Goal: Transaction & Acquisition: Purchase product/service

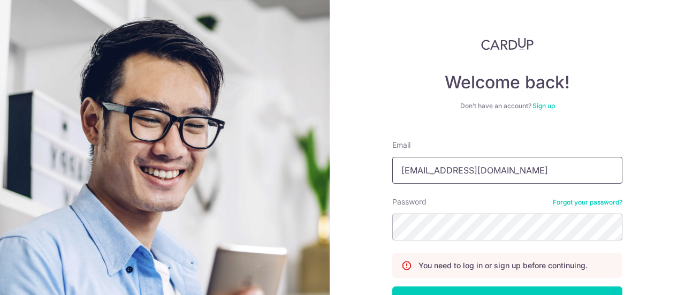
click at [431, 161] on input "edwintkw94@gmail.com" at bounding box center [507, 170] width 230 height 27
drag, startPoint x: 451, startPoint y: 170, endPoint x: 352, endPoint y: 158, distance: 99.2
click at [352, 158] on div "Welcome back! Don’t have an account? Sign up Email edwintkw94@gmail.com Passwor…" at bounding box center [507, 147] width 355 height 295
type input "[EMAIL_ADDRESS][DOMAIN_NAME]"
click at [313, 225] on section "Welcome back! Don’t have an account? Sign up Email gillianyhs@gmail.com Passwor…" at bounding box center [342, 147] width 685 height 295
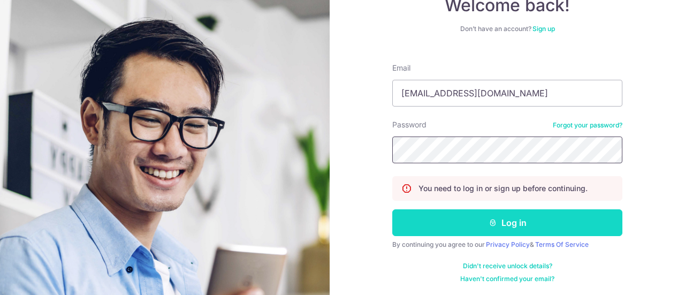
scroll to position [77, 0]
click at [515, 222] on button "Log in" at bounding box center [507, 222] width 230 height 27
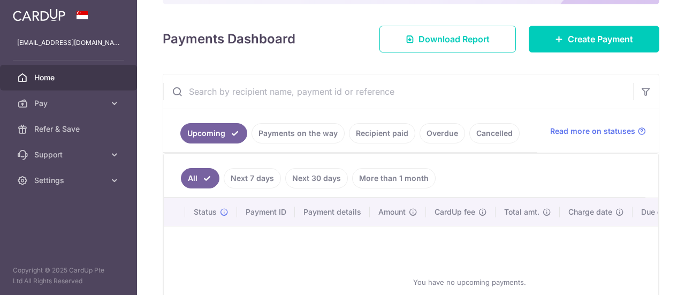
scroll to position [123, 0]
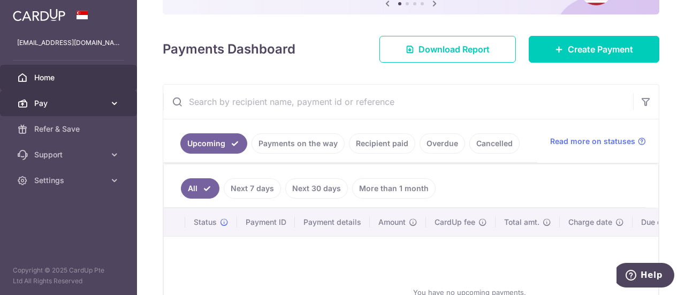
click at [60, 99] on span "Pay" at bounding box center [69, 103] width 71 height 11
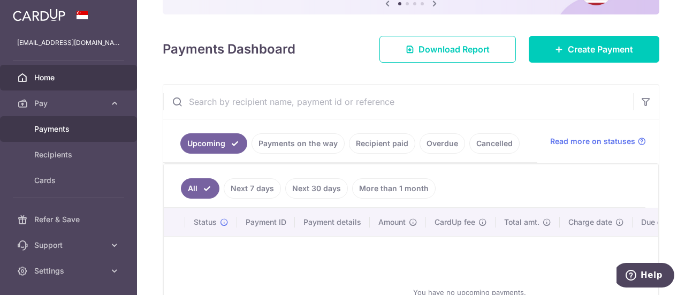
click at [60, 137] on link "Payments" at bounding box center [68, 129] width 137 height 26
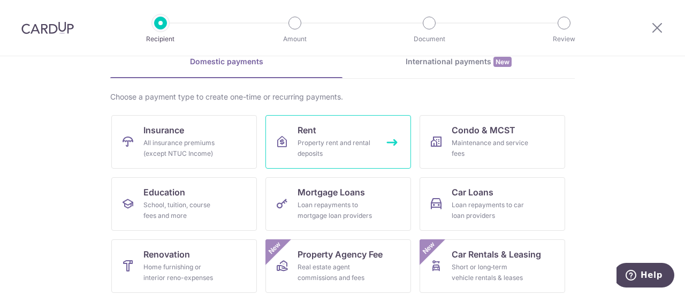
click at [364, 143] on div "Property rent and rental deposits" at bounding box center [336, 148] width 77 height 21
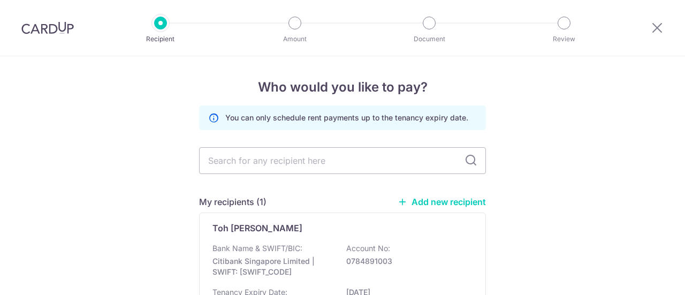
click at [282, 222] on p "Toh Kah Yong Jeremy" at bounding box center [258, 228] width 90 height 13
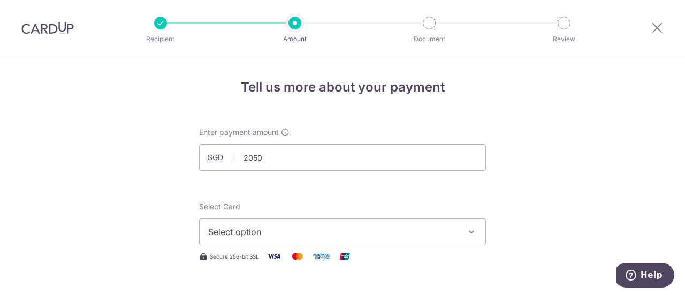
type input "2,050.00"
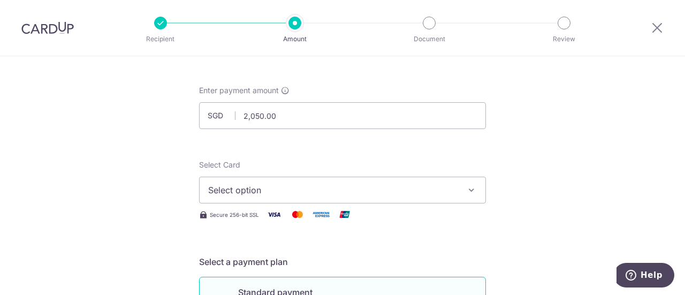
scroll to position [107, 0]
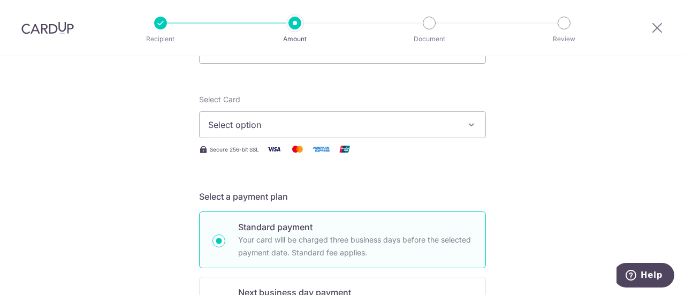
click at [351, 118] on span "Select option" at bounding box center [332, 124] width 249 height 13
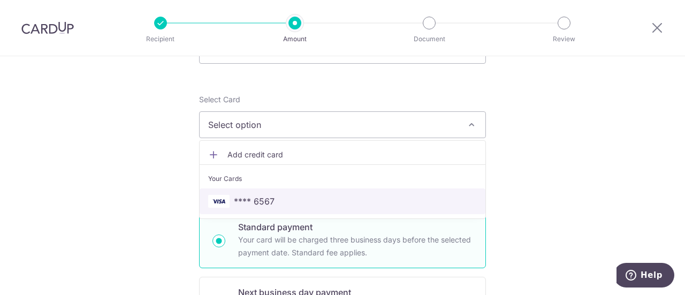
click at [286, 196] on span "**** 6567" at bounding box center [342, 201] width 269 height 13
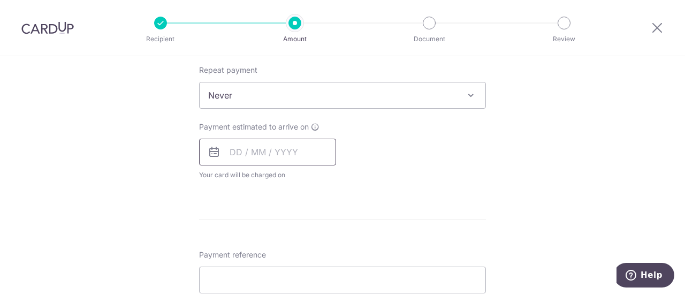
scroll to position [428, 0]
click at [281, 132] on div "Payment estimated to arrive on Your card will be charged on for the first payme…" at bounding box center [267, 149] width 137 height 59
click at [275, 146] on input "text" at bounding box center [267, 151] width 137 height 27
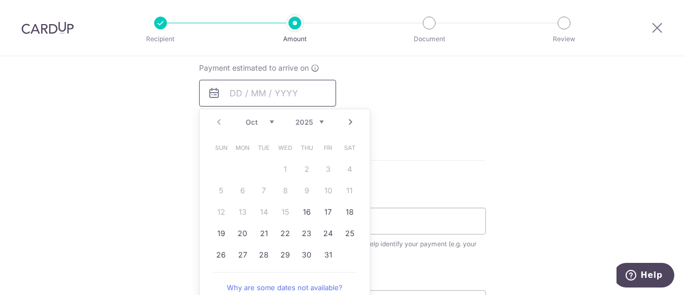
scroll to position [482, 0]
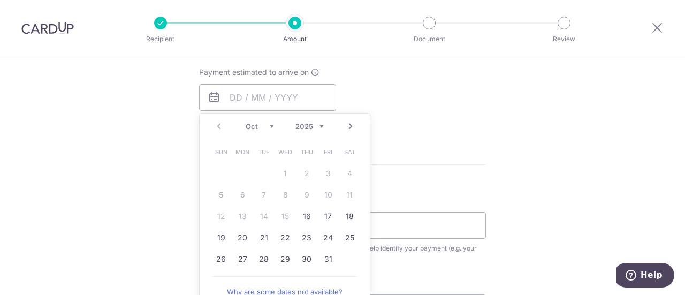
click at [270, 123] on select "Oct Nov Dec" at bounding box center [260, 126] width 28 height 9
click at [347, 174] on link "1" at bounding box center [349, 173] width 17 height 17
type input "[DATE]"
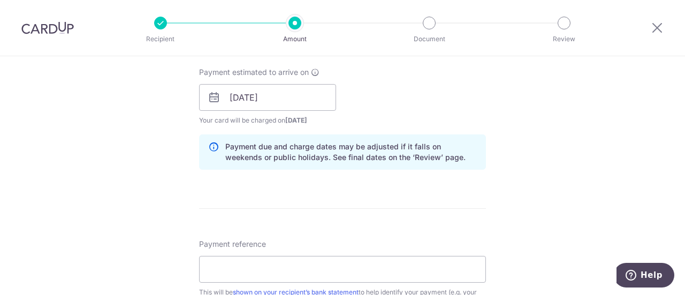
click at [416, 92] on div "Payment estimated to arrive on 01/11/2025 Prev Next Jan Feb Mar Apr May Jun Jul…" at bounding box center [343, 96] width 300 height 59
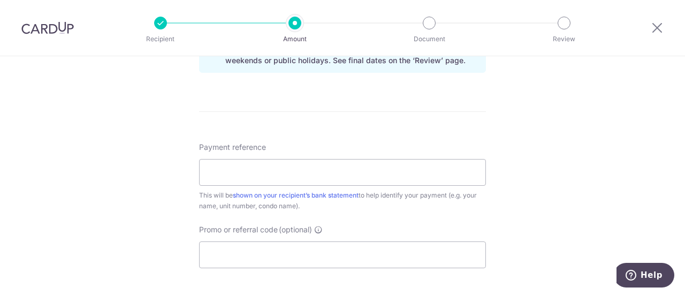
scroll to position [589, 0]
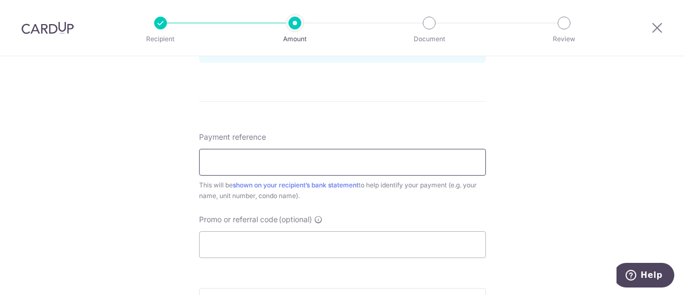
click at [301, 162] on input "Payment reference" at bounding box center [342, 162] width 287 height 27
type input "Gillian Yoong 0909 Hyll on Holland"
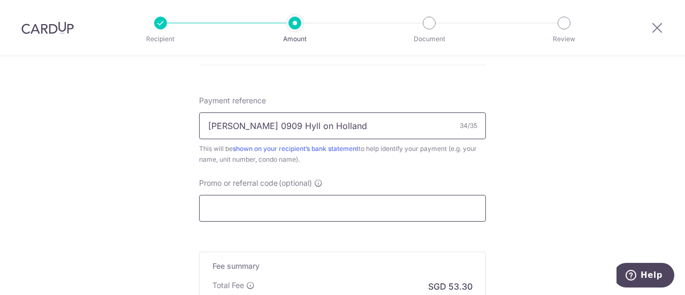
scroll to position [642, 0]
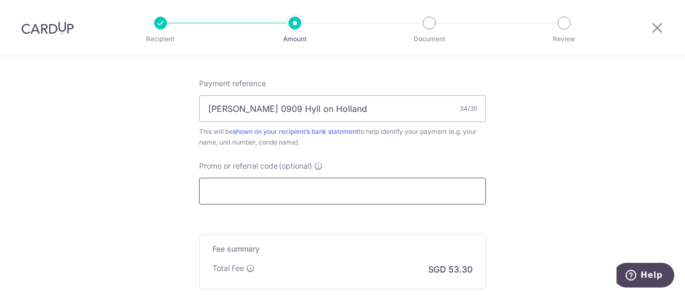
click at [257, 183] on input "Promo or referral code (optional)" at bounding box center [342, 191] width 287 height 27
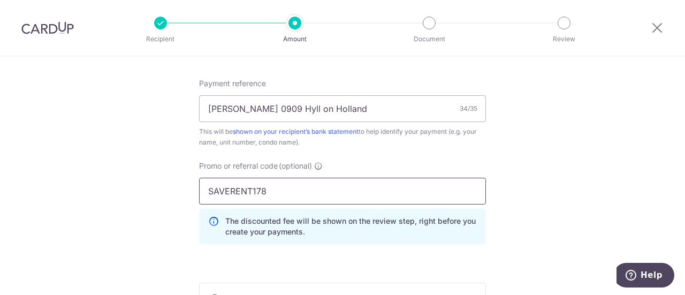
type input "SAVERENT178"
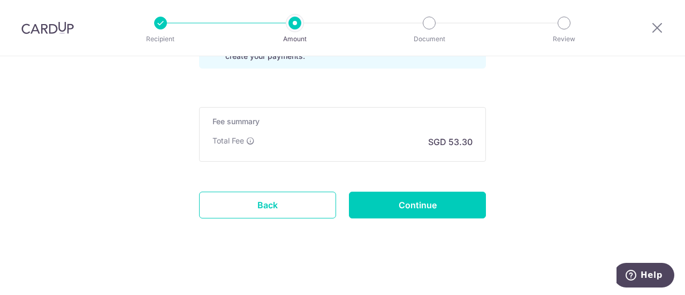
scroll to position [818, 0]
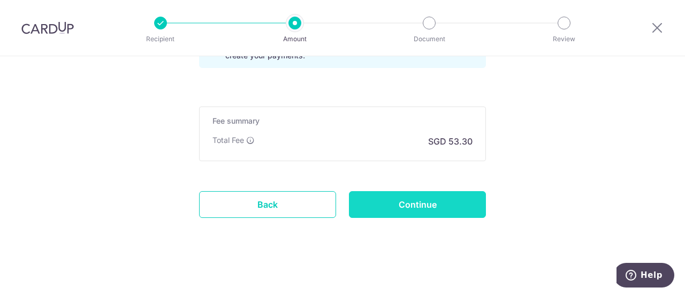
click at [413, 196] on input "Continue" at bounding box center [417, 204] width 137 height 27
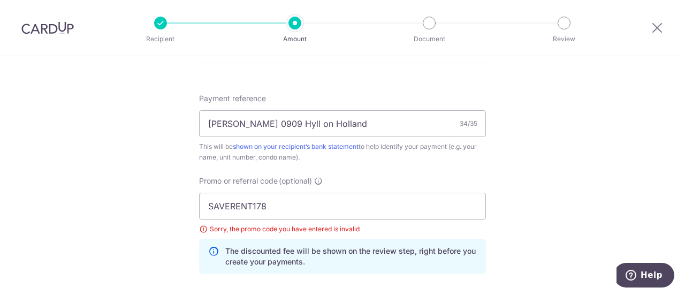
scroll to position [642, 0]
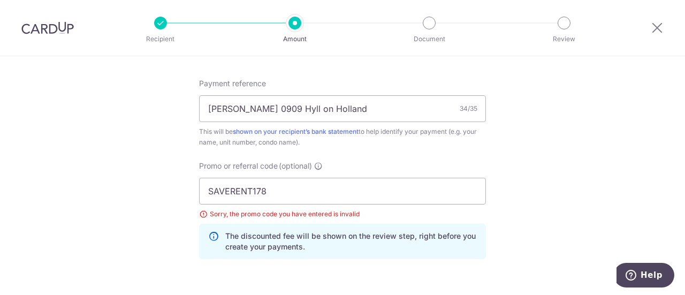
click at [315, 210] on div "Sorry, the promo code you have entered is invalid" at bounding box center [342, 214] width 287 height 11
click at [329, 196] on input "SAVERENT178" at bounding box center [342, 191] width 287 height 27
type input "SAVERENT179"
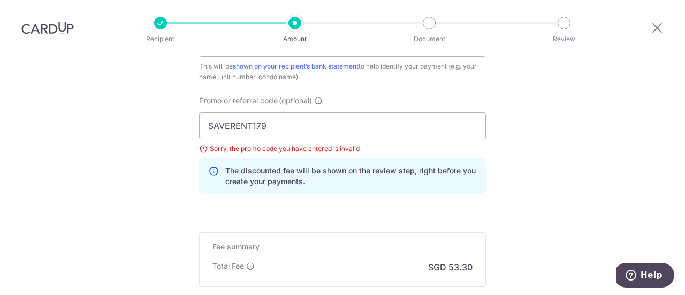
scroll to position [803, 0]
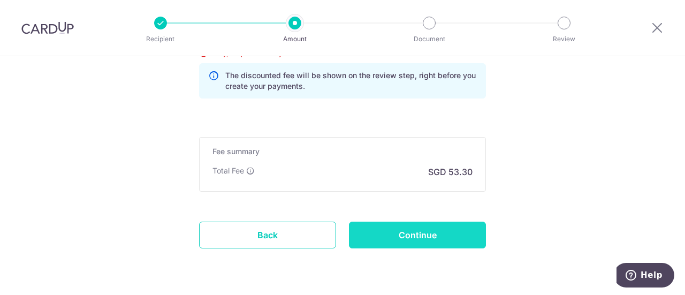
click at [428, 236] on input "Continue" at bounding box center [417, 235] width 137 height 27
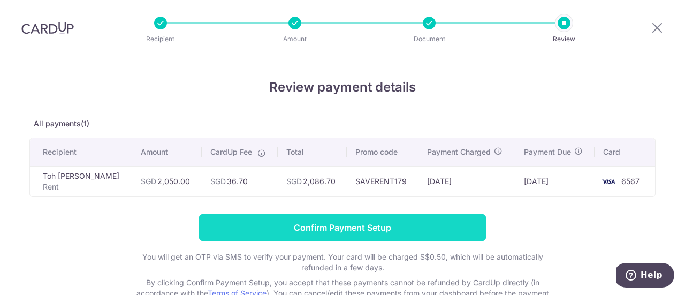
click at [377, 225] on input "Confirm Payment Setup" at bounding box center [342, 227] width 287 height 27
